Goal: Download file/media

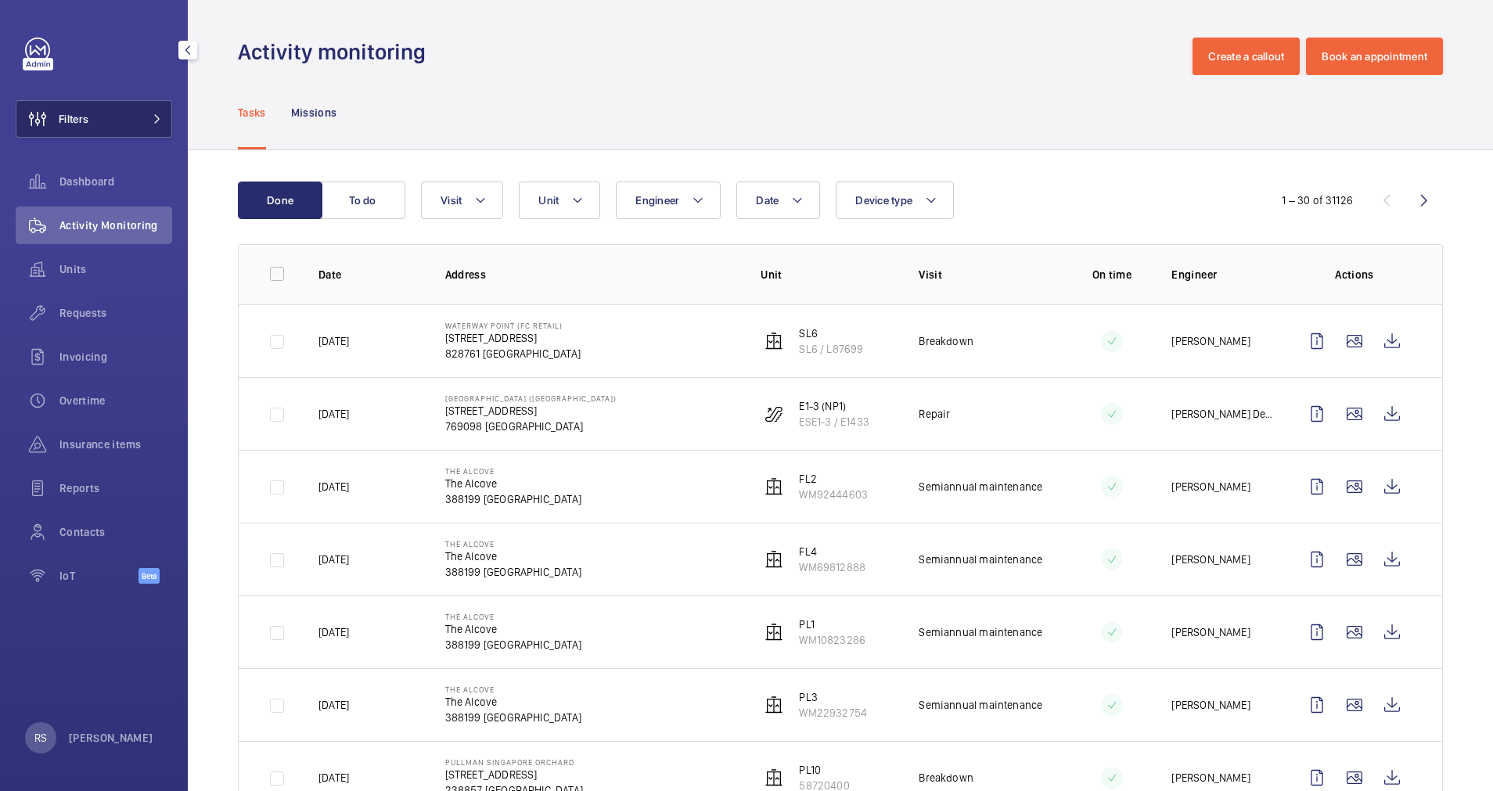
click at [157, 125] on button "Filters" at bounding box center [94, 119] width 157 height 38
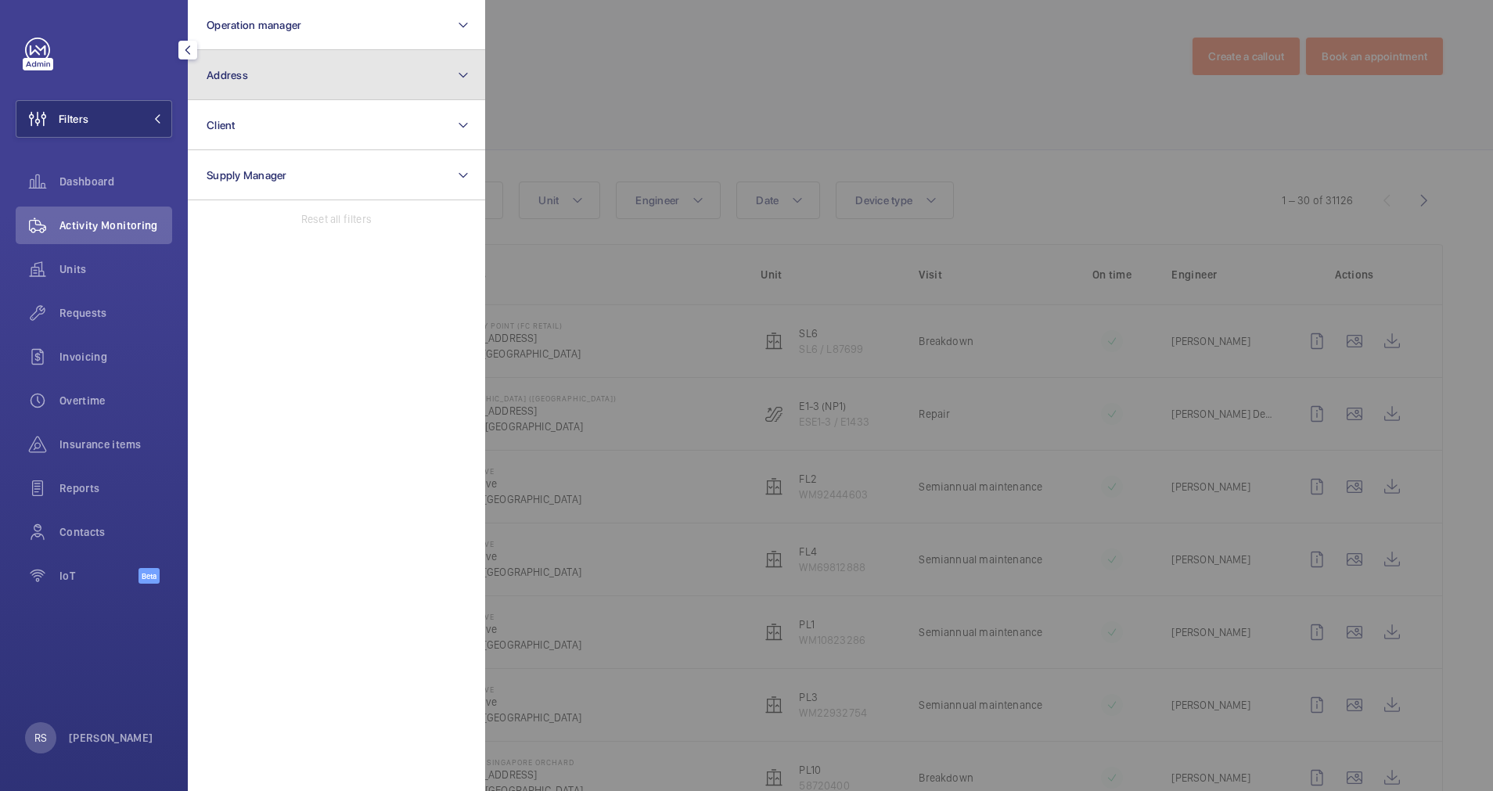
click at [325, 85] on button "Address" at bounding box center [336, 75] width 297 height 50
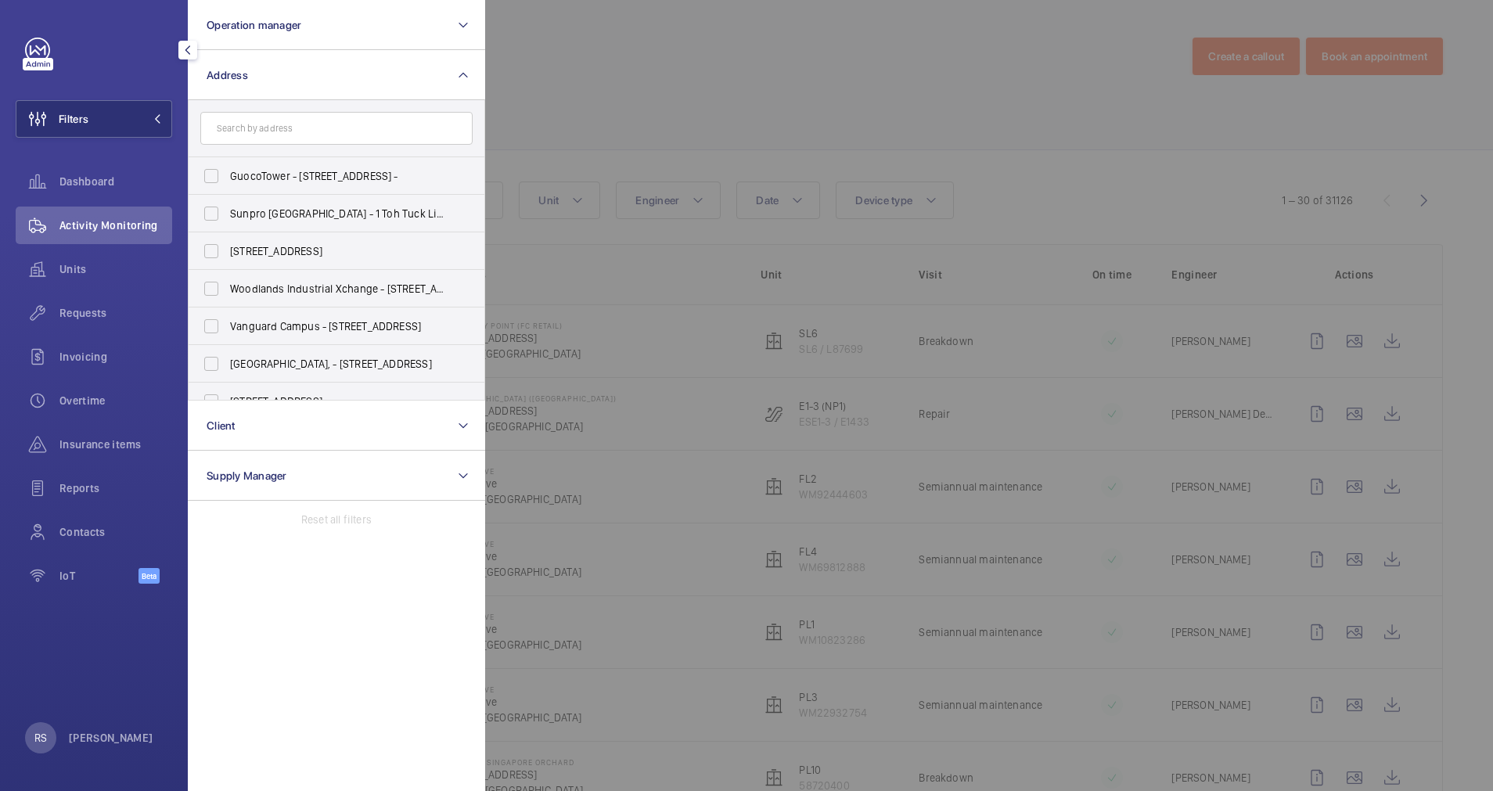
click at [265, 132] on input "text" at bounding box center [336, 128] width 272 height 33
type input "r"
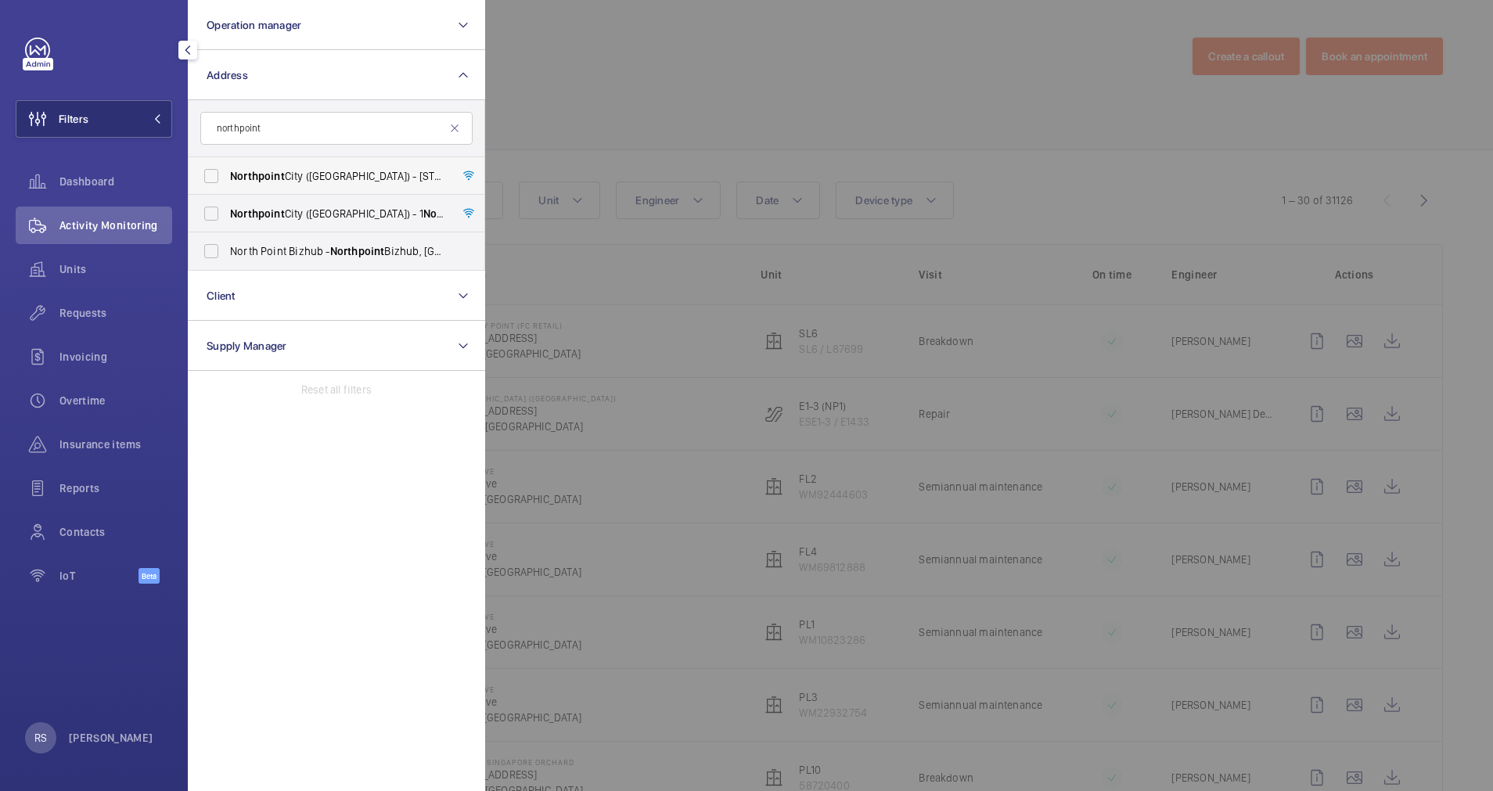
type input "northpoint"
click at [294, 180] on span "[GEOGRAPHIC_DATA] ([GEOGRAPHIC_DATA]) - [STREET_ADDRESS]" at bounding box center [337, 176] width 215 height 16
click at [227, 180] on input "[GEOGRAPHIC_DATA] ([GEOGRAPHIC_DATA]) - [STREET_ADDRESS]" at bounding box center [211, 175] width 31 height 31
checkbox input "true"
click at [635, 89] on div at bounding box center [1231, 395] width 1493 height 791
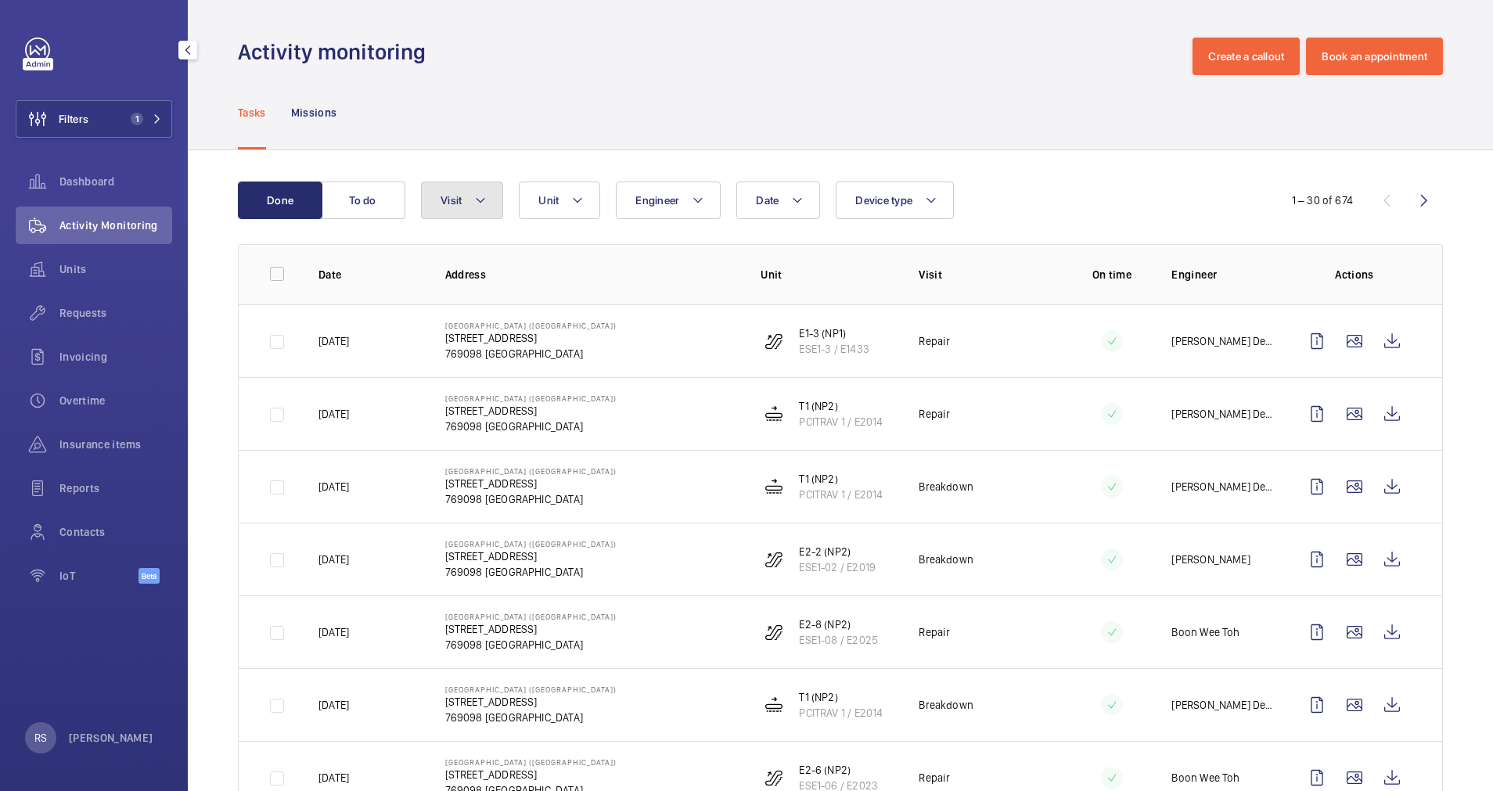
click at [476, 207] on mat-icon at bounding box center [480, 200] width 13 height 19
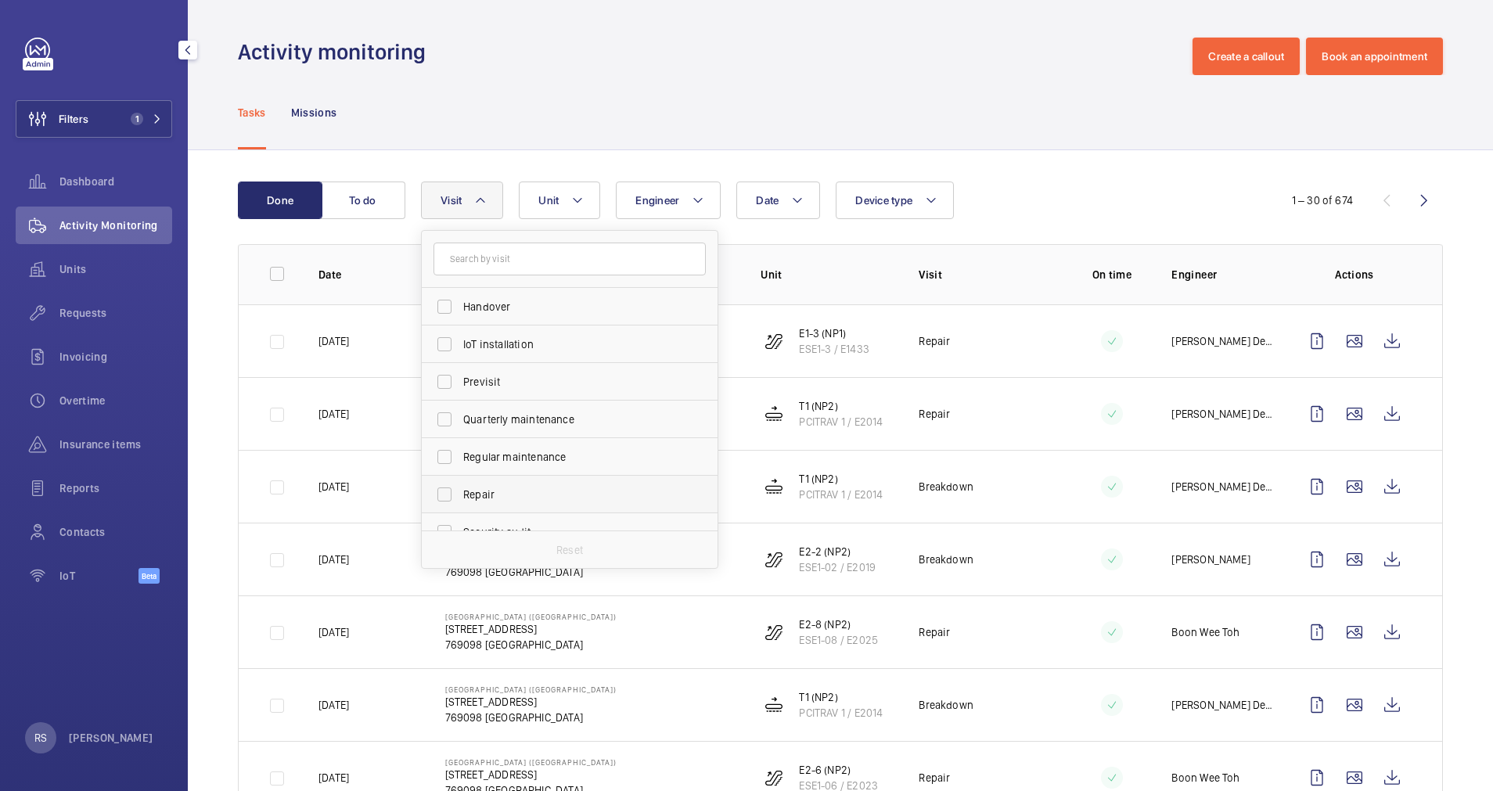
click at [472, 499] on span "Repair" at bounding box center [570, 495] width 215 height 16
click at [460, 499] on input "Repair" at bounding box center [444, 494] width 31 height 31
checkbox input "true"
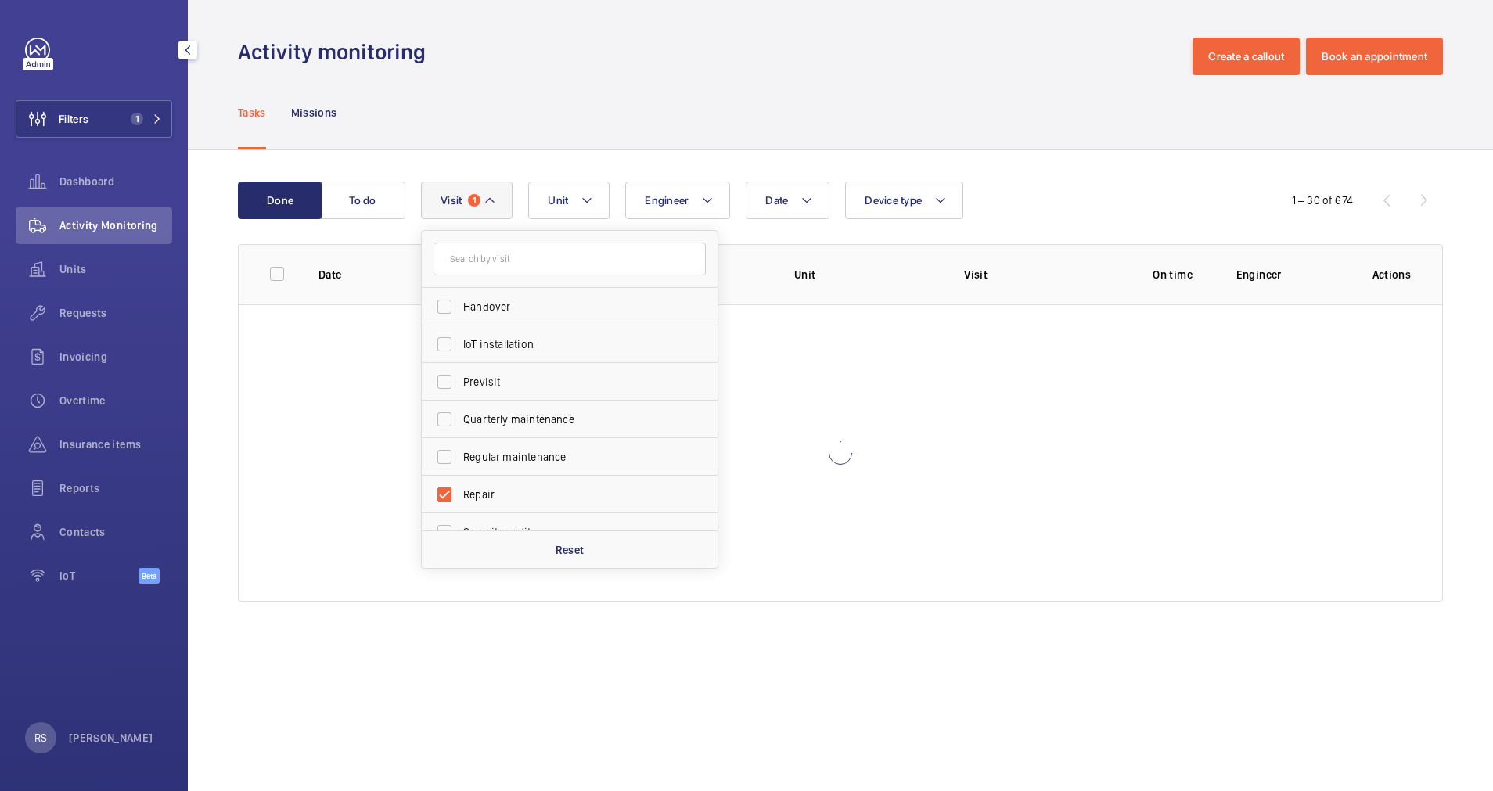
click at [627, 54] on div "Activity monitoring Create a callout Book an appointment" at bounding box center [840, 57] width 1205 height 38
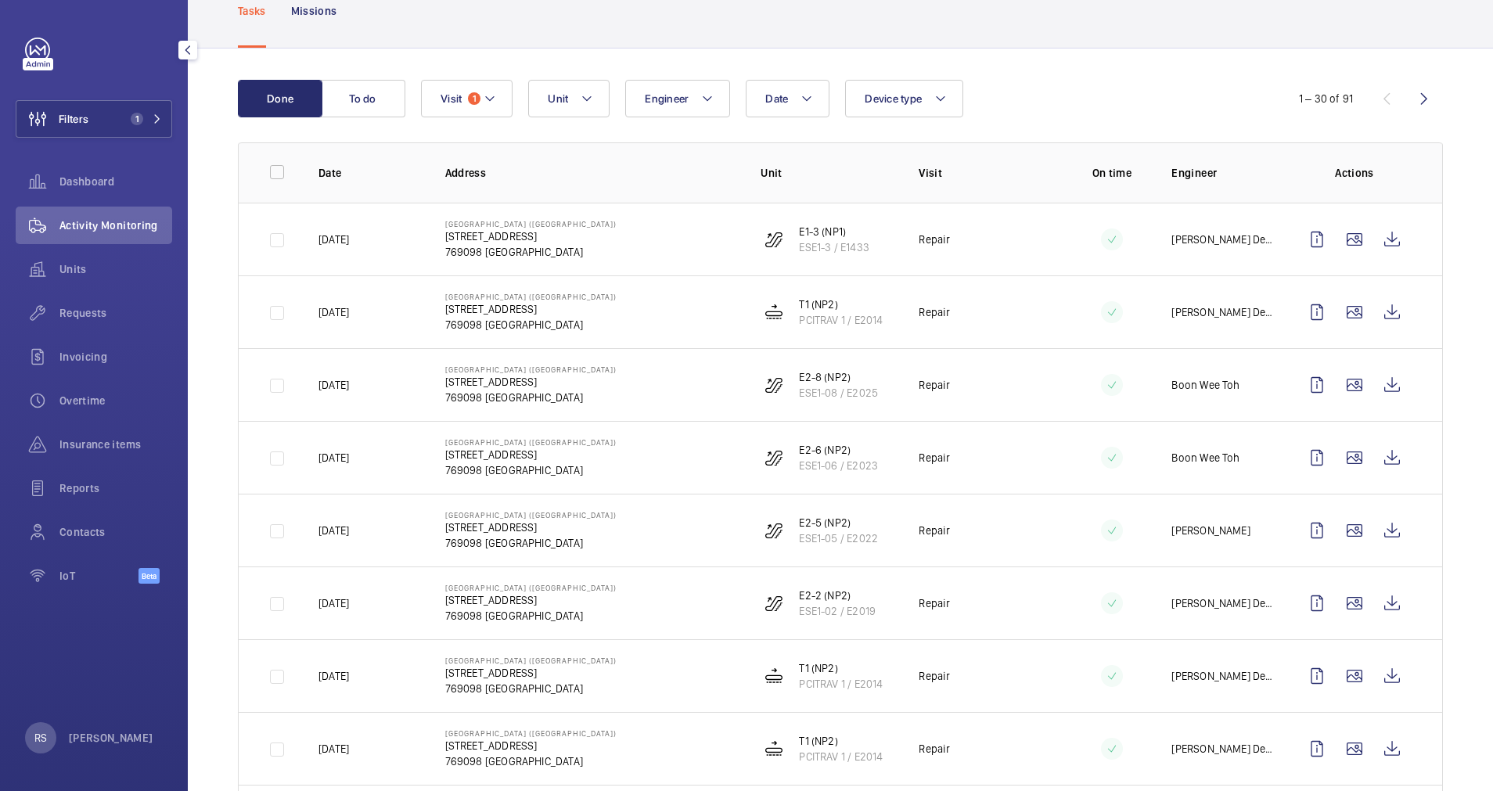
scroll to position [110, 0]
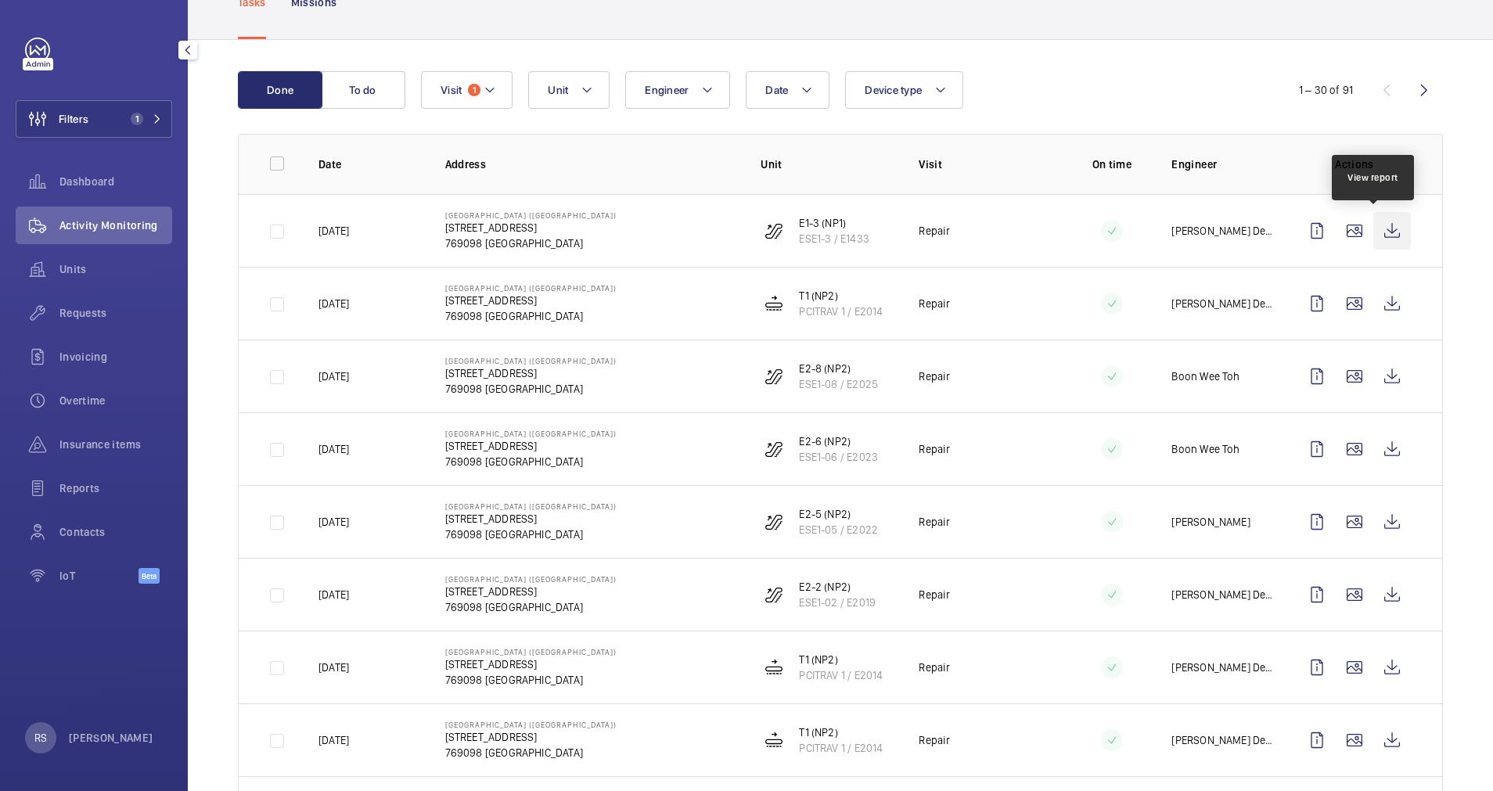
click at [1374, 229] on wm-front-icon-button at bounding box center [1392, 231] width 38 height 38
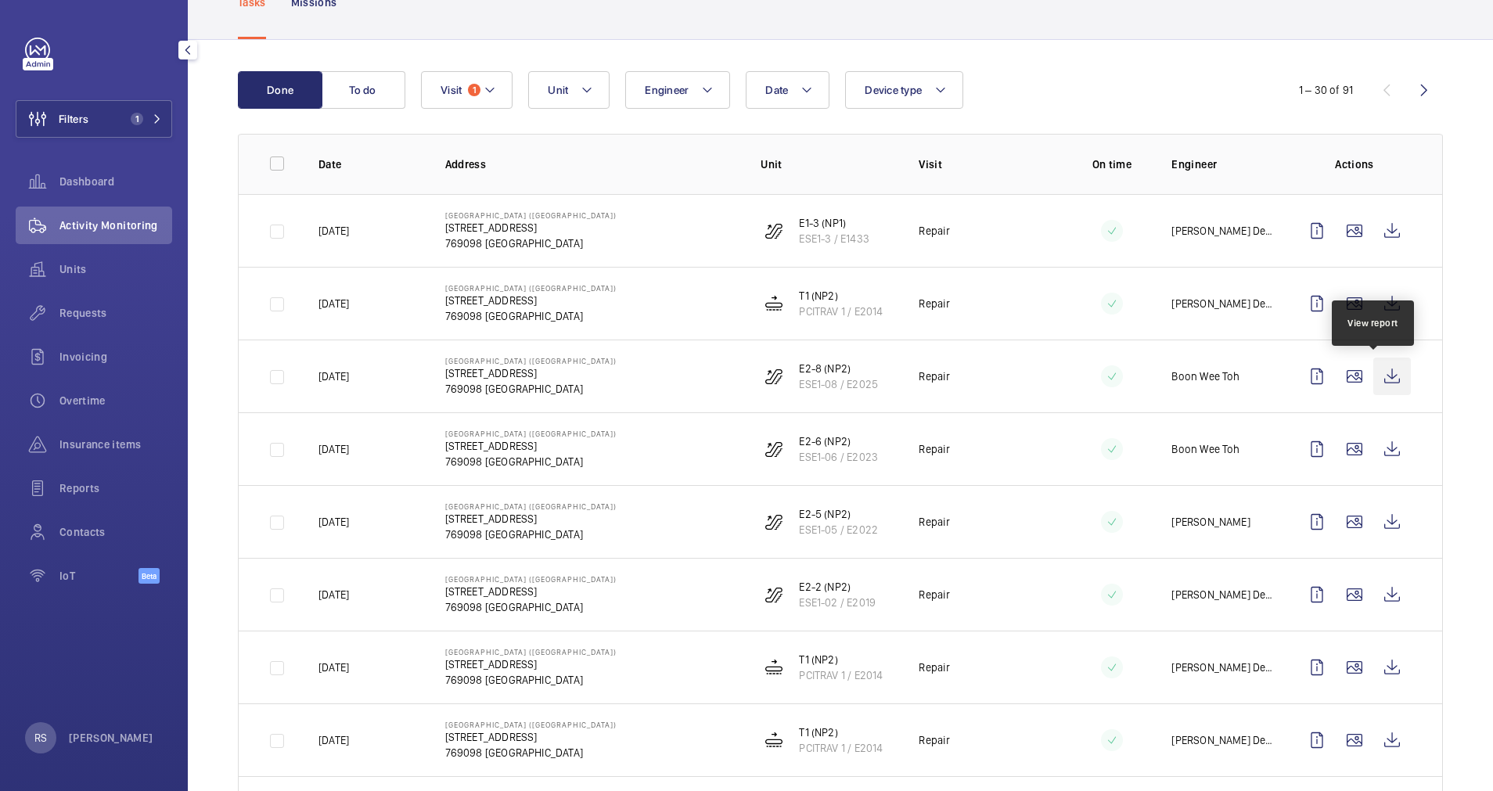
click at [1375, 380] on wm-front-icon-button at bounding box center [1392, 377] width 38 height 38
click at [1380, 460] on wm-front-icon-button at bounding box center [1392, 449] width 38 height 38
click at [1383, 519] on wm-front-icon-button at bounding box center [1392, 522] width 38 height 38
click at [1373, 596] on wm-front-icon-button at bounding box center [1392, 595] width 38 height 38
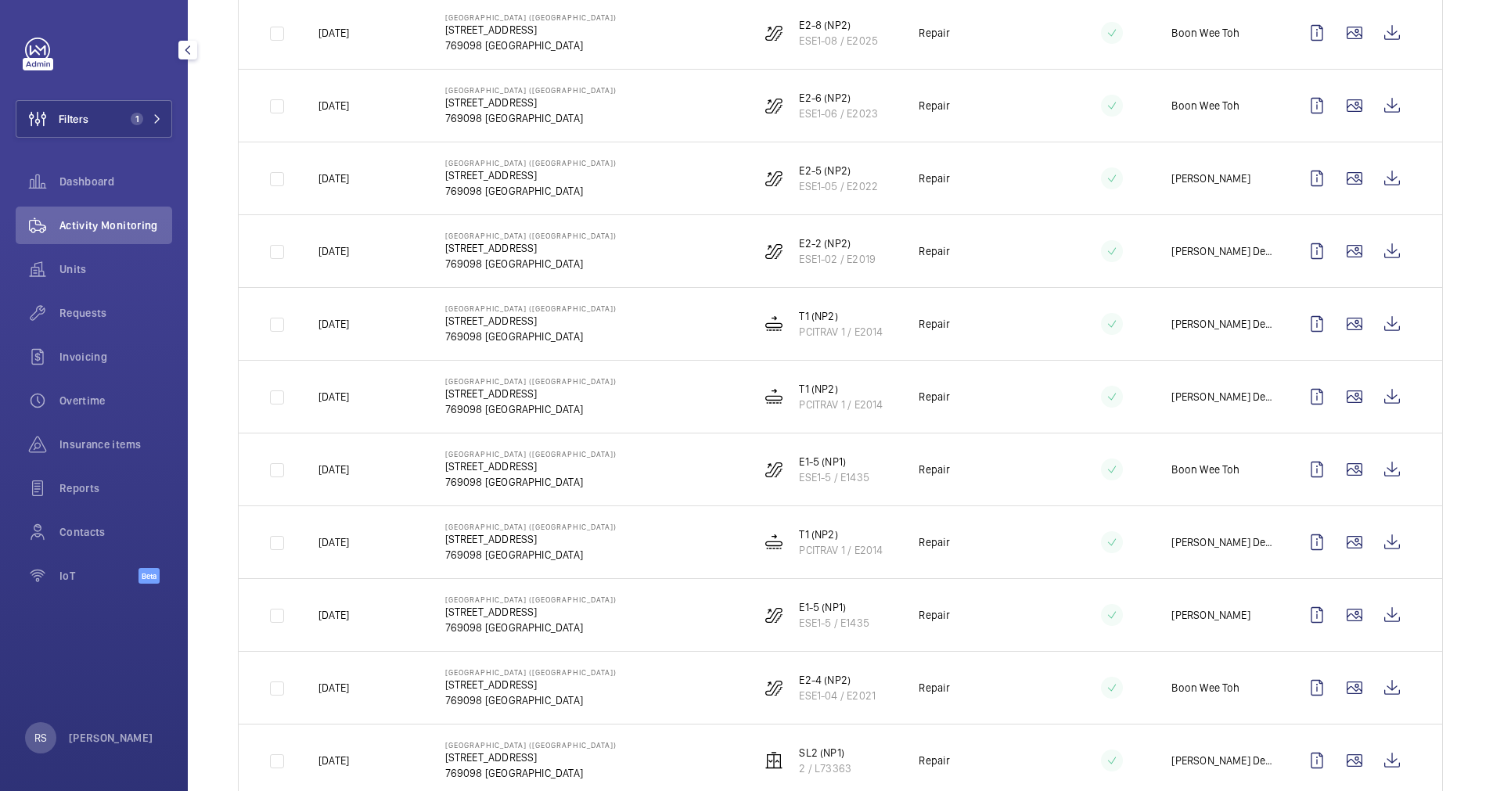
scroll to position [0, 0]
